Goal: Transaction & Acquisition: Purchase product/service

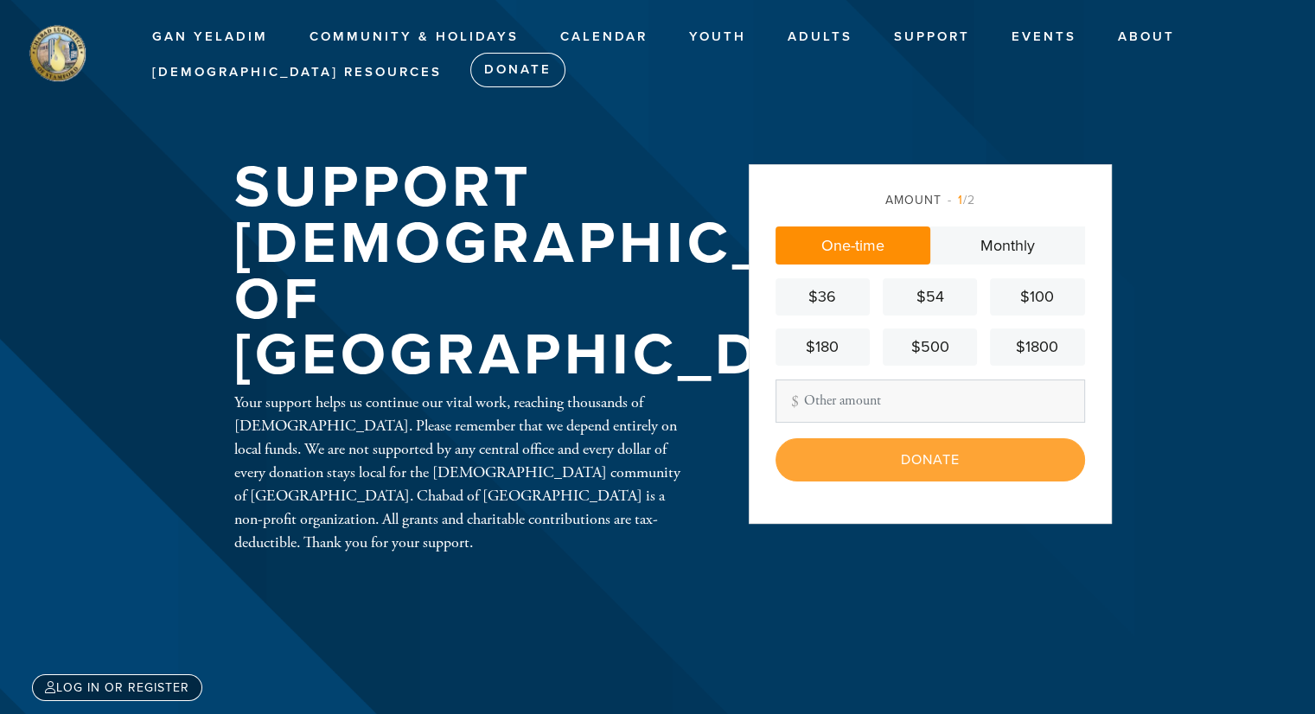
click at [1012, 342] on div "$1800" at bounding box center [1037, 346] width 80 height 23
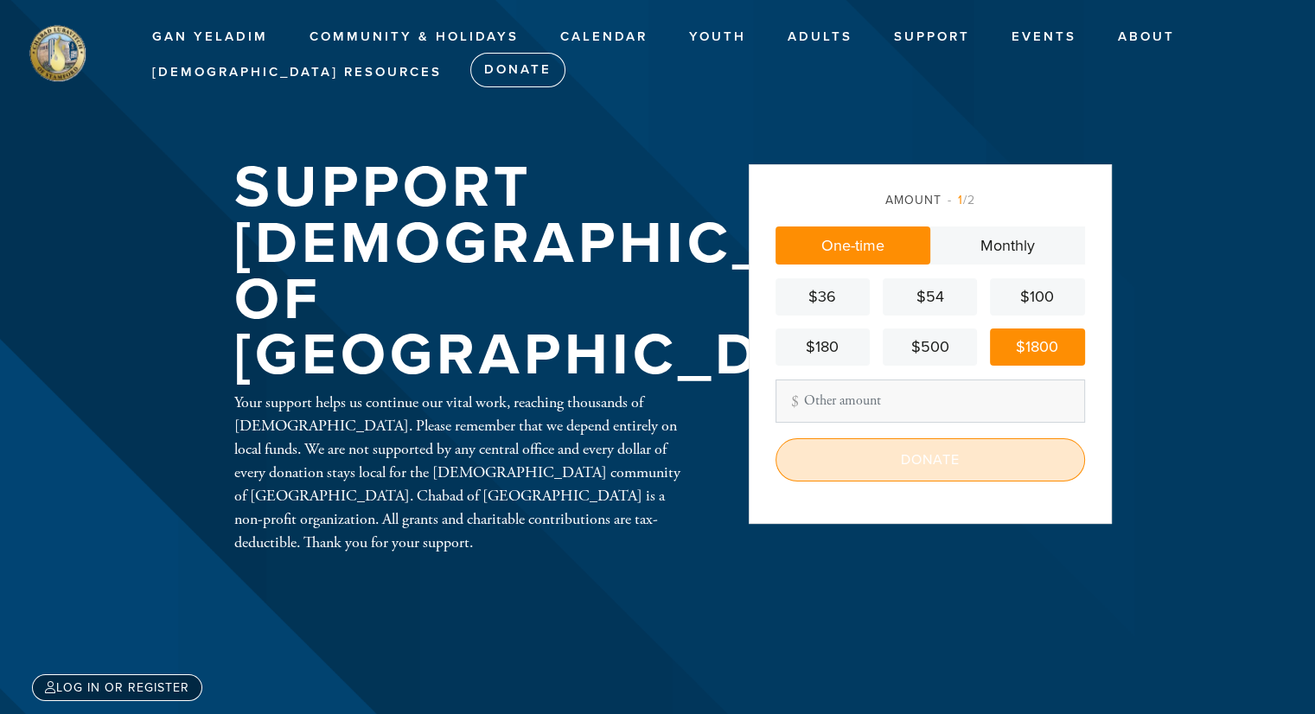
click at [909, 461] on input "Donate" at bounding box center [929, 459] width 309 height 43
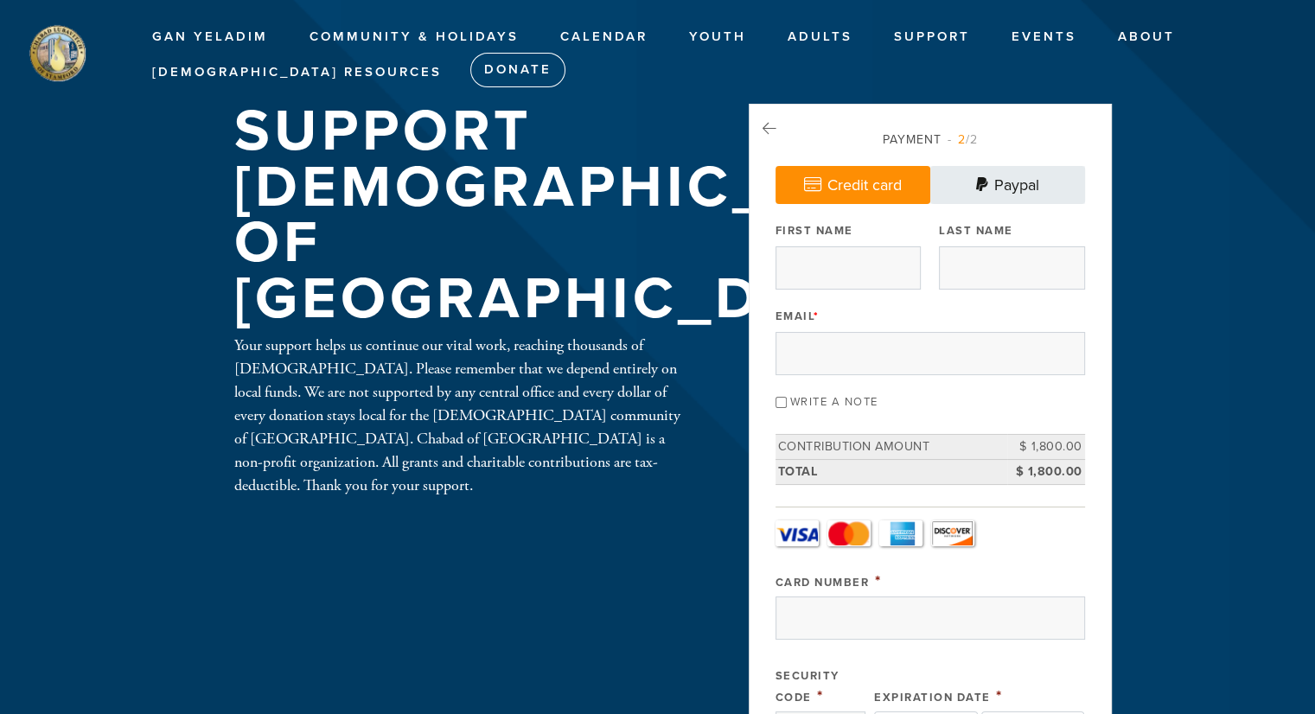
click at [1047, 186] on link "Paypal" at bounding box center [1007, 185] width 155 height 38
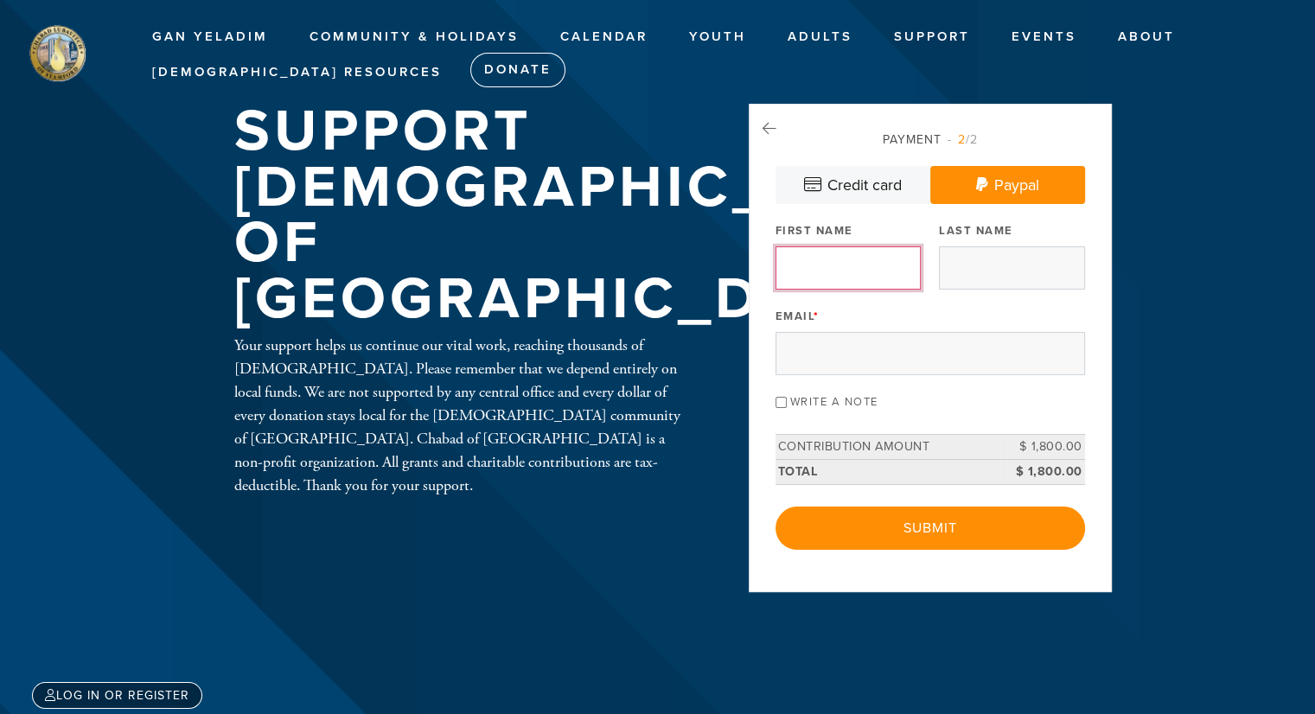
click at [855, 271] on input "First Name" at bounding box center [847, 267] width 145 height 43
type input "[PERSON_NAME]"
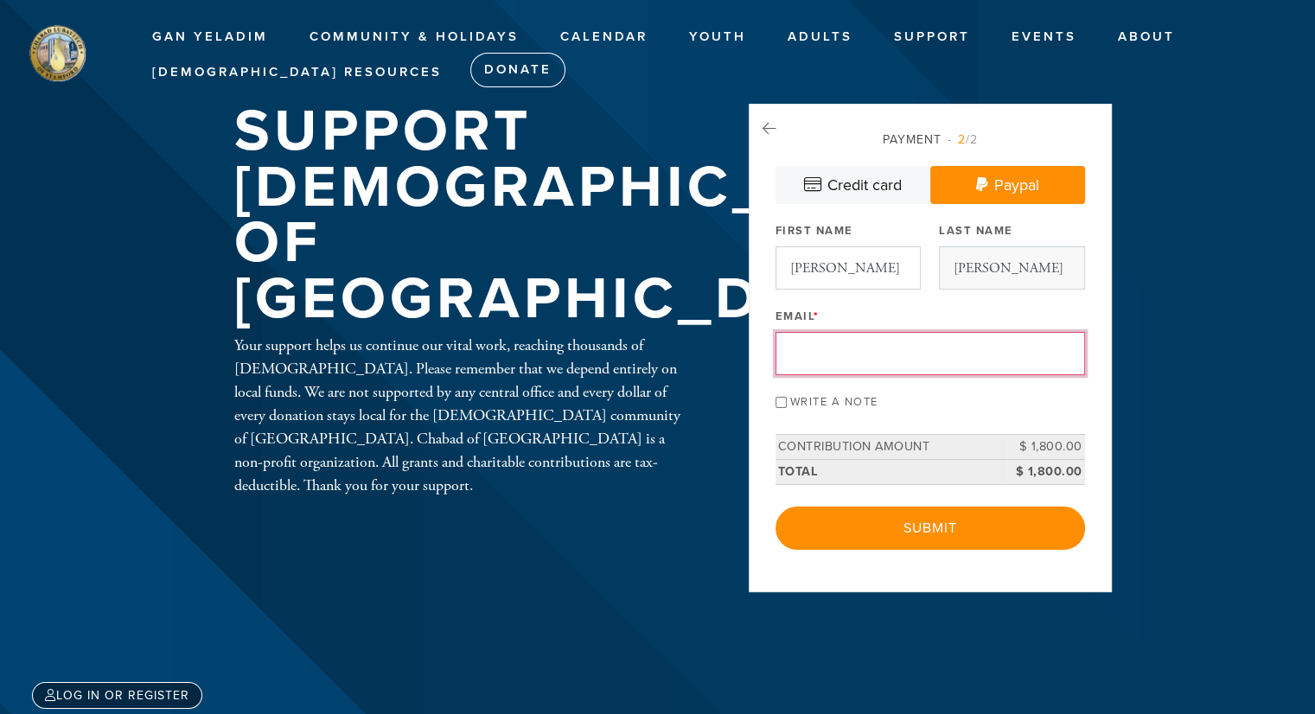
type input "[EMAIL_ADDRESS][DOMAIN_NAME]"
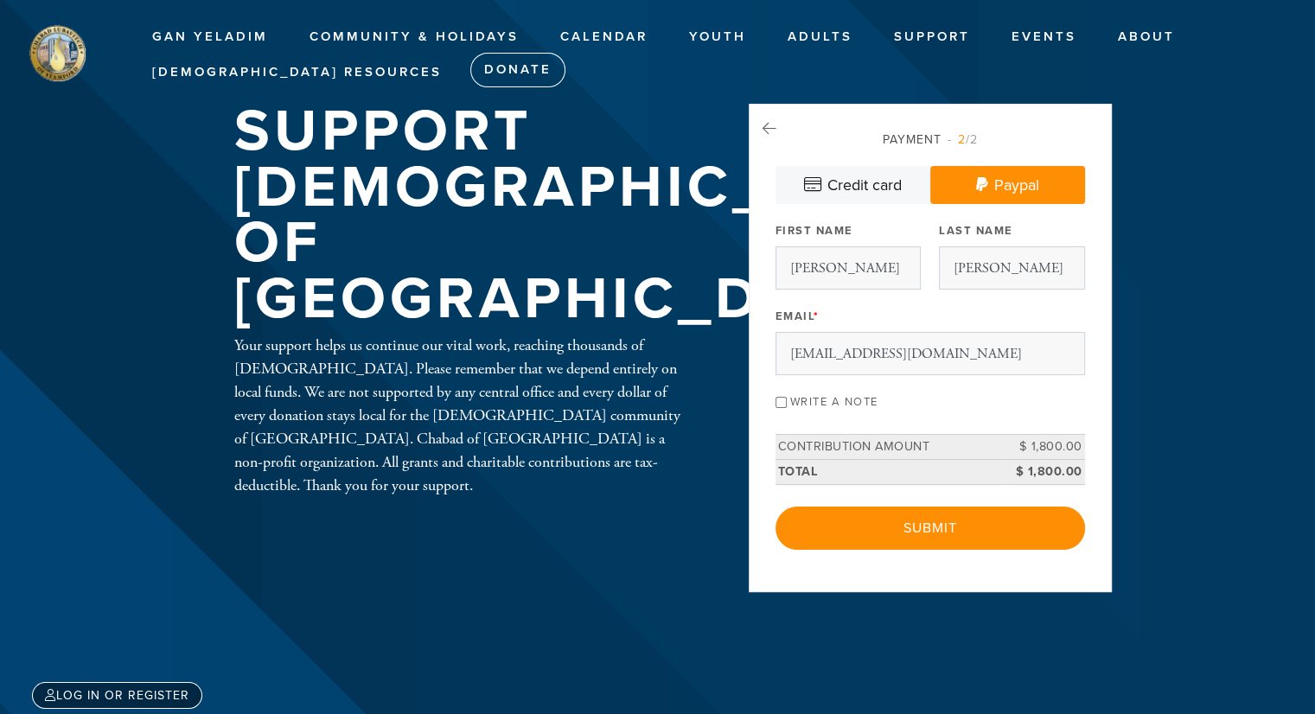
click at [783, 397] on input "Write a note" at bounding box center [780, 402] width 11 height 11
checkbox input "true"
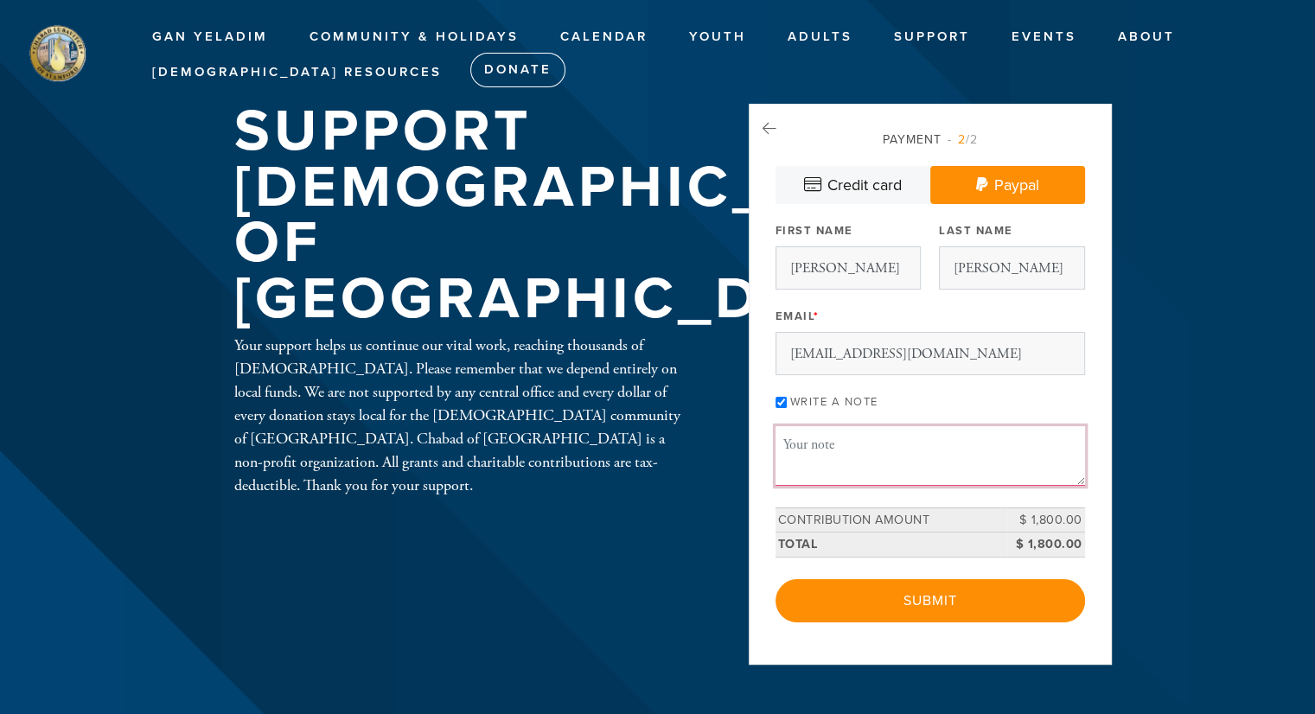
click at [846, 454] on textarea "Message or dedication" at bounding box center [929, 455] width 309 height 59
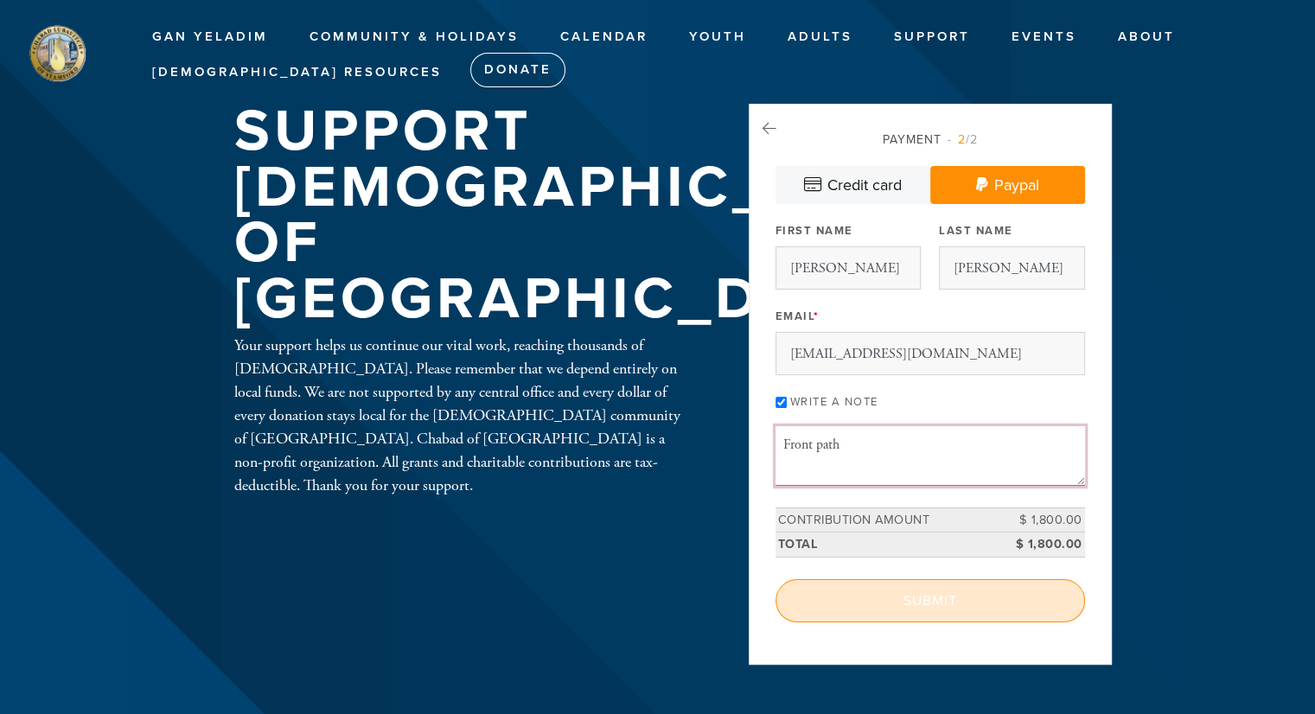
type textarea "Front path"
click at [916, 602] on input "Submit" at bounding box center [929, 600] width 309 height 43
